Goal: Task Accomplishment & Management: Complete application form

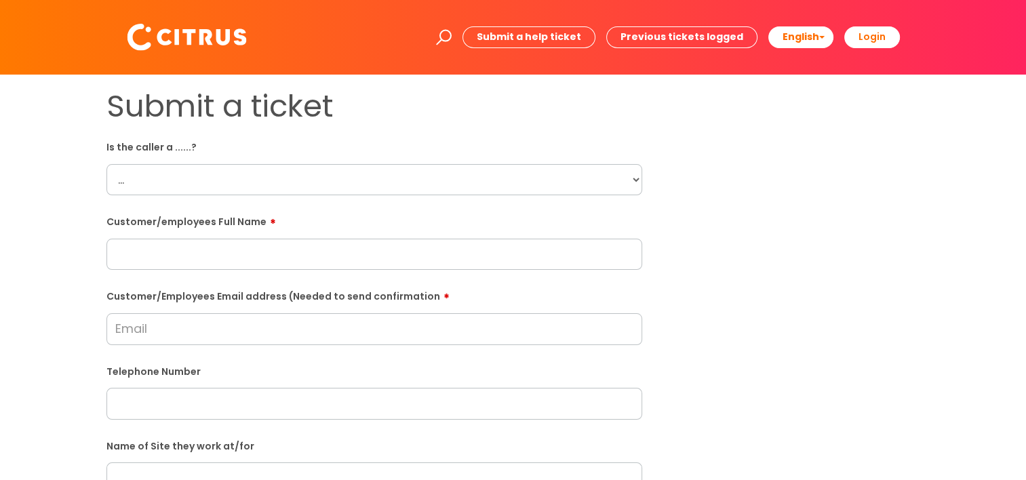
click at [622, 177] on select "... Citrus Customer Citrus Employee [DEMOGRAPHIC_DATA] Supplier" at bounding box center [374, 179] width 536 height 31
select select "Citrus Employee"
click at [106, 164] on select "... Citrus Customer Citrus Employee [DEMOGRAPHIC_DATA] Supplier" at bounding box center [374, 179] width 536 height 31
click at [198, 258] on input "text" at bounding box center [374, 254] width 536 height 31
paste input "[PERSON_NAME]"
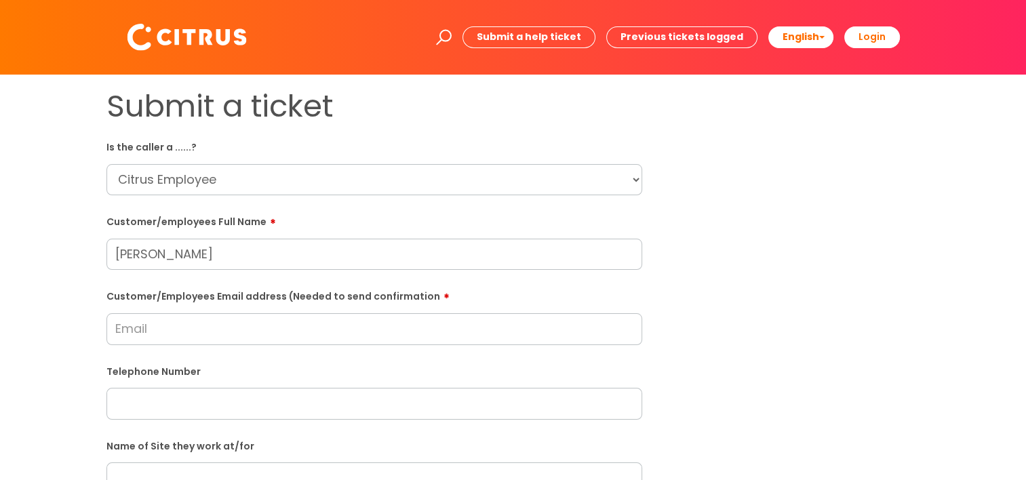
type input "[PERSON_NAME]"
click at [145, 334] on input "Customer/Employees Email address (Needed to send confirmation" at bounding box center [374, 328] width 536 height 31
paste input "[EMAIL_ADDRESS][DOMAIN_NAME]"
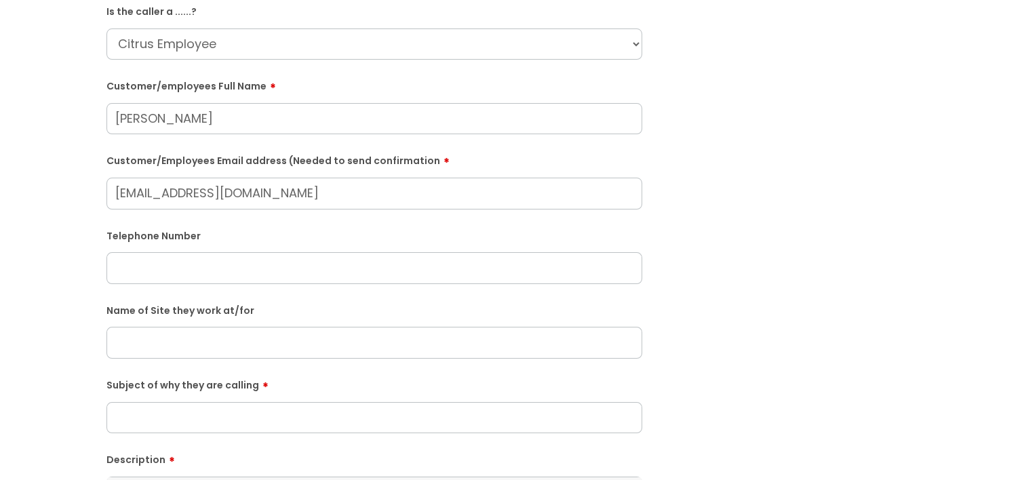
type input "[EMAIL_ADDRESS][DOMAIN_NAME]"
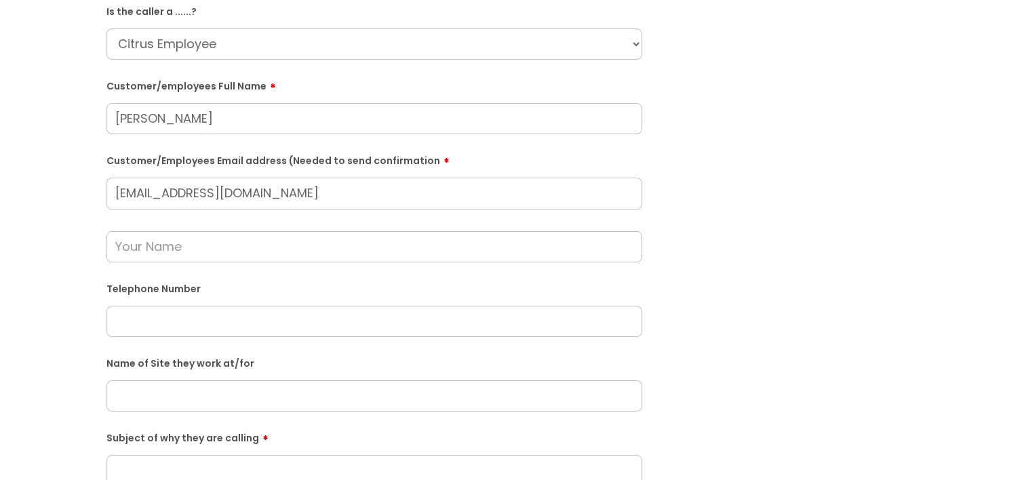
click at [284, 246] on input "text" at bounding box center [374, 246] width 536 height 31
type input "[PERSON_NAME]"
click at [250, 321] on input "text" at bounding box center [374, 321] width 536 height 31
paste input "07977345702"
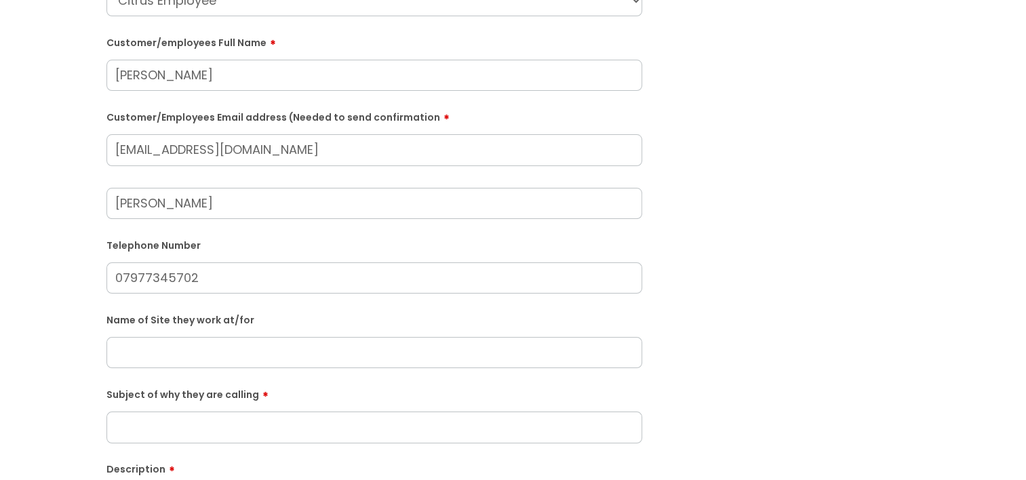
scroll to position [203, 0]
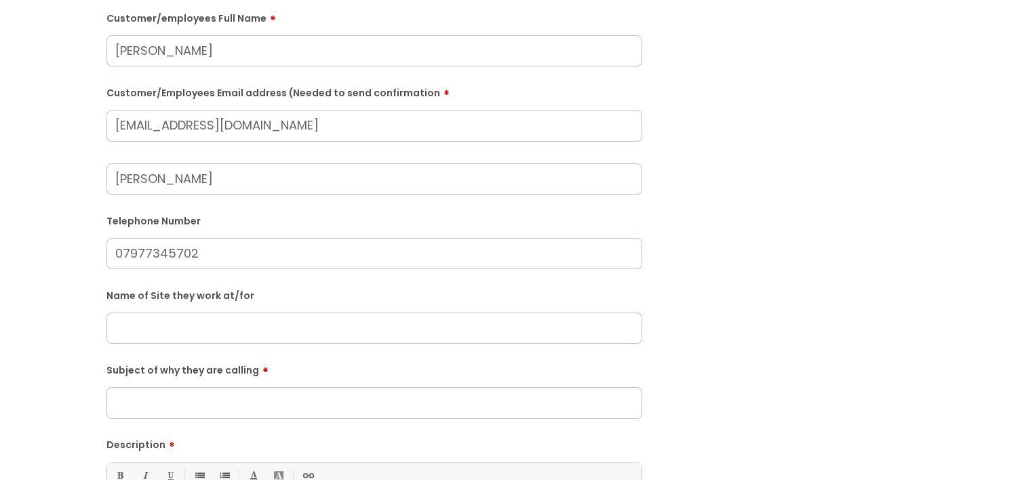
type input "07977345702"
click at [237, 307] on div "Name of Site they work at/for" at bounding box center [374, 314] width 536 height 60
click at [238, 323] on input "text" at bounding box center [374, 328] width 536 height 31
click at [247, 401] on input "Subject of why they are calling" at bounding box center [374, 402] width 536 height 31
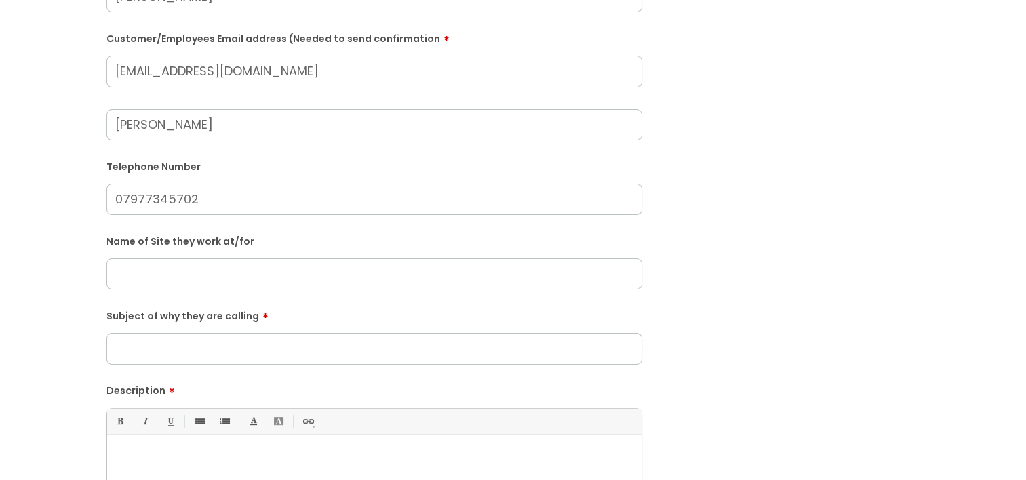
scroll to position [339, 0]
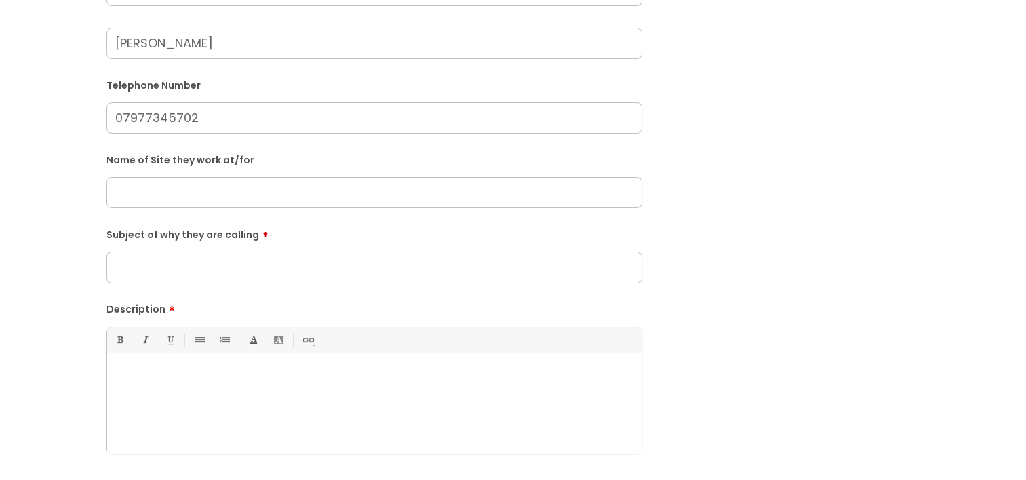
click at [232, 376] on p at bounding box center [374, 376] width 514 height 12
click at [216, 283] on form "Is the caller a ......? ... Citrus Customer Citrus Employee [DEMOGRAPHIC_DATA] …" at bounding box center [374, 179] width 536 height 765
click at [217, 275] on input "Subject of why they are calling" at bounding box center [374, 267] width 536 height 31
click at [178, 191] on input "text" at bounding box center [374, 192] width 536 height 31
paste input "Total nursey"
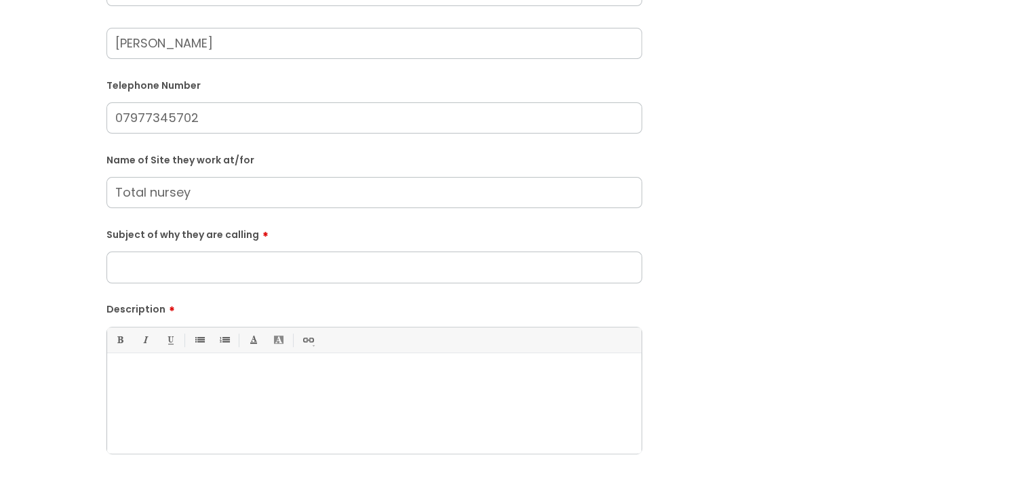
click at [198, 271] on input "Subject of why they are calling" at bounding box center [374, 267] width 536 height 31
click at [155, 195] on input "Total nursey" at bounding box center [374, 192] width 536 height 31
type input "Total Nursey"
click at [199, 399] on div at bounding box center [374, 407] width 534 height 94
click at [160, 274] on input "Subject of why they are calling" at bounding box center [374, 267] width 536 height 31
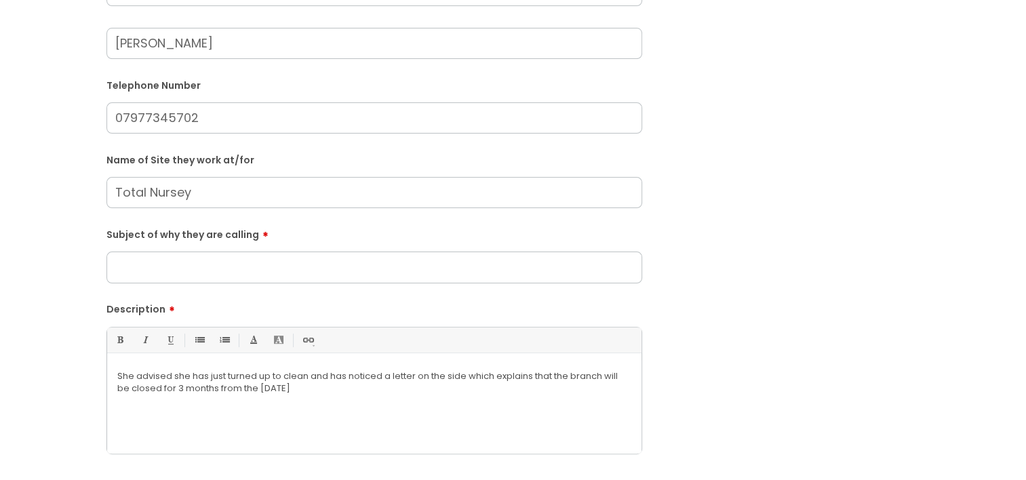
click at [120, 374] on p "She advised she has just turned up to clean and has noticed a letter on the sid…" at bounding box center [374, 382] width 514 height 24
click at [377, 385] on p "She advised she has just turned up to clean and has noticed a letter on the sid…" at bounding box center [374, 382] width 514 height 24
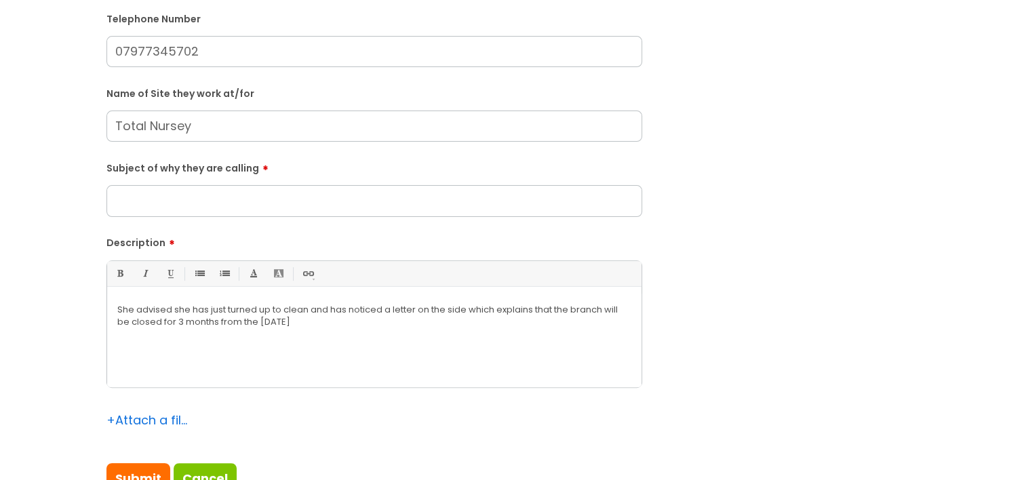
scroll to position [407, 0]
click at [356, 322] on p "She advised she has just turned up to clean and has noticed a letter on the sid…" at bounding box center [374, 314] width 514 height 24
drag, startPoint x: 133, startPoint y: 308, endPoint x: 114, endPoint y: 304, distance: 19.3
click at [114, 305] on div "She advised she has just turned up to clean and has noticed a letter on the sid…" at bounding box center [374, 339] width 534 height 94
click at [386, 325] on p "[PERSON_NAME] called and advised she has just turned up to clean and has notice…" at bounding box center [374, 314] width 514 height 24
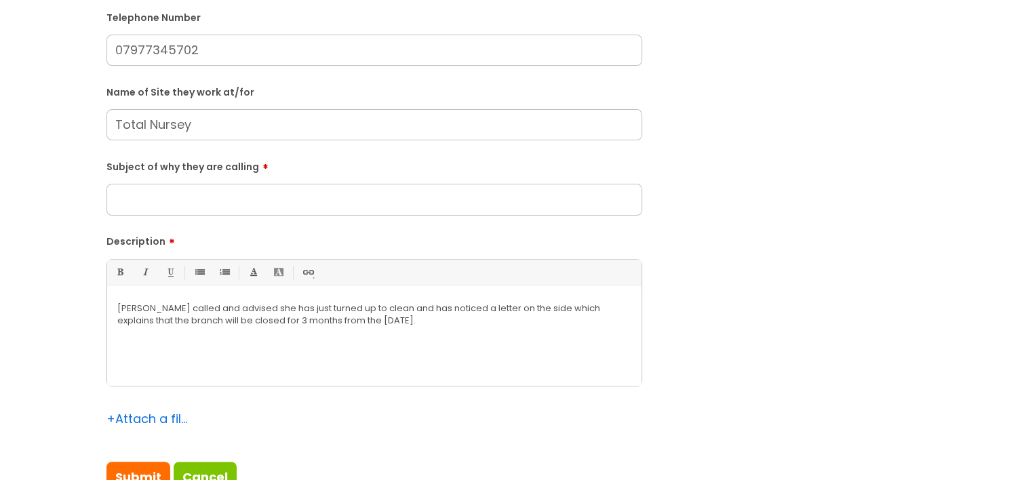
click at [124, 201] on input "Subject of why they are calling" at bounding box center [374, 199] width 536 height 31
type input "Closer of site for 3 months"
click at [437, 330] on p at bounding box center [374, 333] width 514 height 12
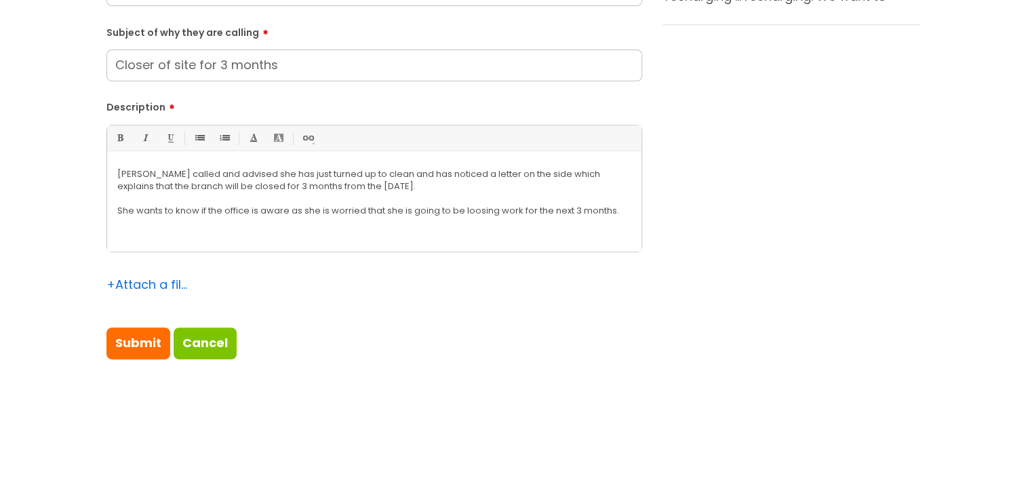
scroll to position [542, 0]
click at [152, 347] on input "Submit" at bounding box center [138, 341] width 64 height 31
type input "Please Wait..."
